Goal: Task Accomplishment & Management: Use online tool/utility

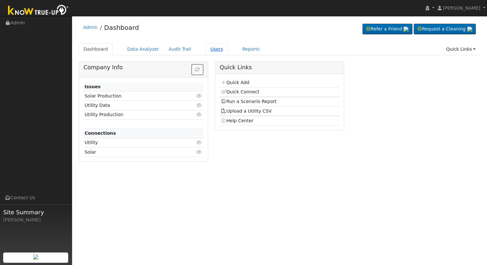
click at [208, 49] on link "Users" at bounding box center [217, 49] width 22 height 12
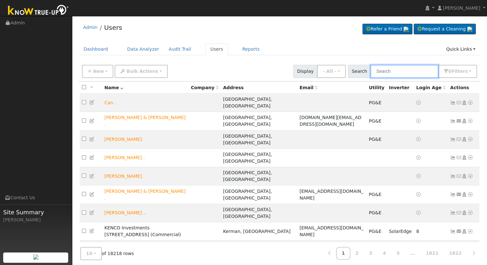
click at [420, 69] on input "text" at bounding box center [405, 71] width 68 height 13
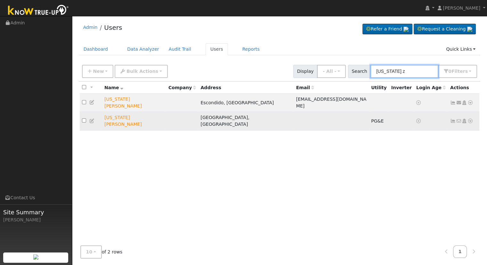
type input "virginia z"
click at [470, 119] on icon at bounding box center [471, 121] width 6 height 4
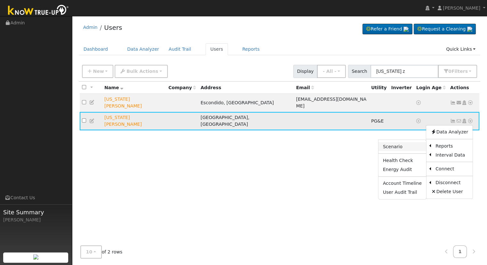
click at [406, 142] on link "Scenario" at bounding box center [403, 146] width 48 height 9
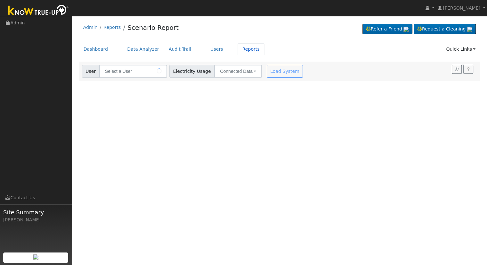
type input "[US_STATE][PERSON_NAME]"
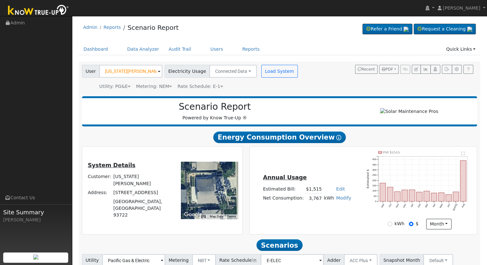
click at [336, 191] on link "Edit" at bounding box center [340, 188] width 9 height 5
type input "1733"
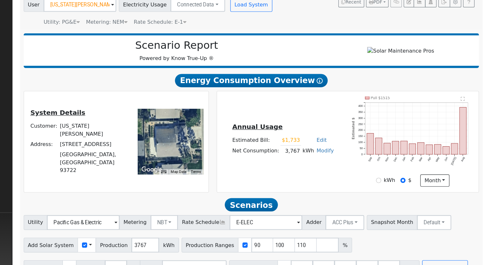
scroll to position [50, 0]
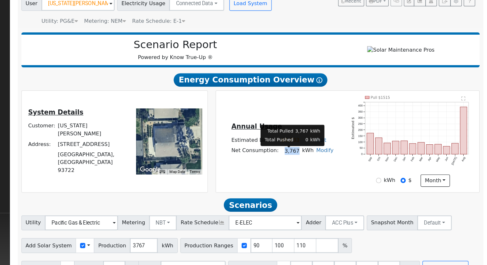
drag, startPoint x: 309, startPoint y: 150, endPoint x: 318, endPoint y: 150, distance: 9.6
click at [318, 150] on td "3,767" at bounding box center [314, 150] width 18 height 9
click at [317, 153] on td "3,767" at bounding box center [314, 150] width 18 height 9
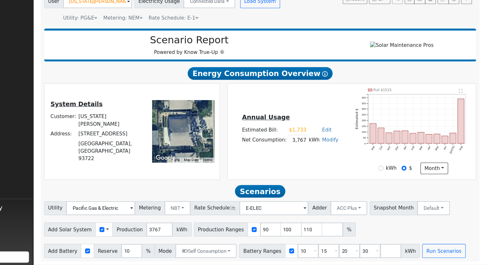
click at [233, 35] on div "Utility: PG&E Pacific Gas & Electric Metering: NEM NEM NEM NBT Rate Schedule: E…" at bounding box center [191, 37] width 220 height 9
